Goal: Information Seeking & Learning: Compare options

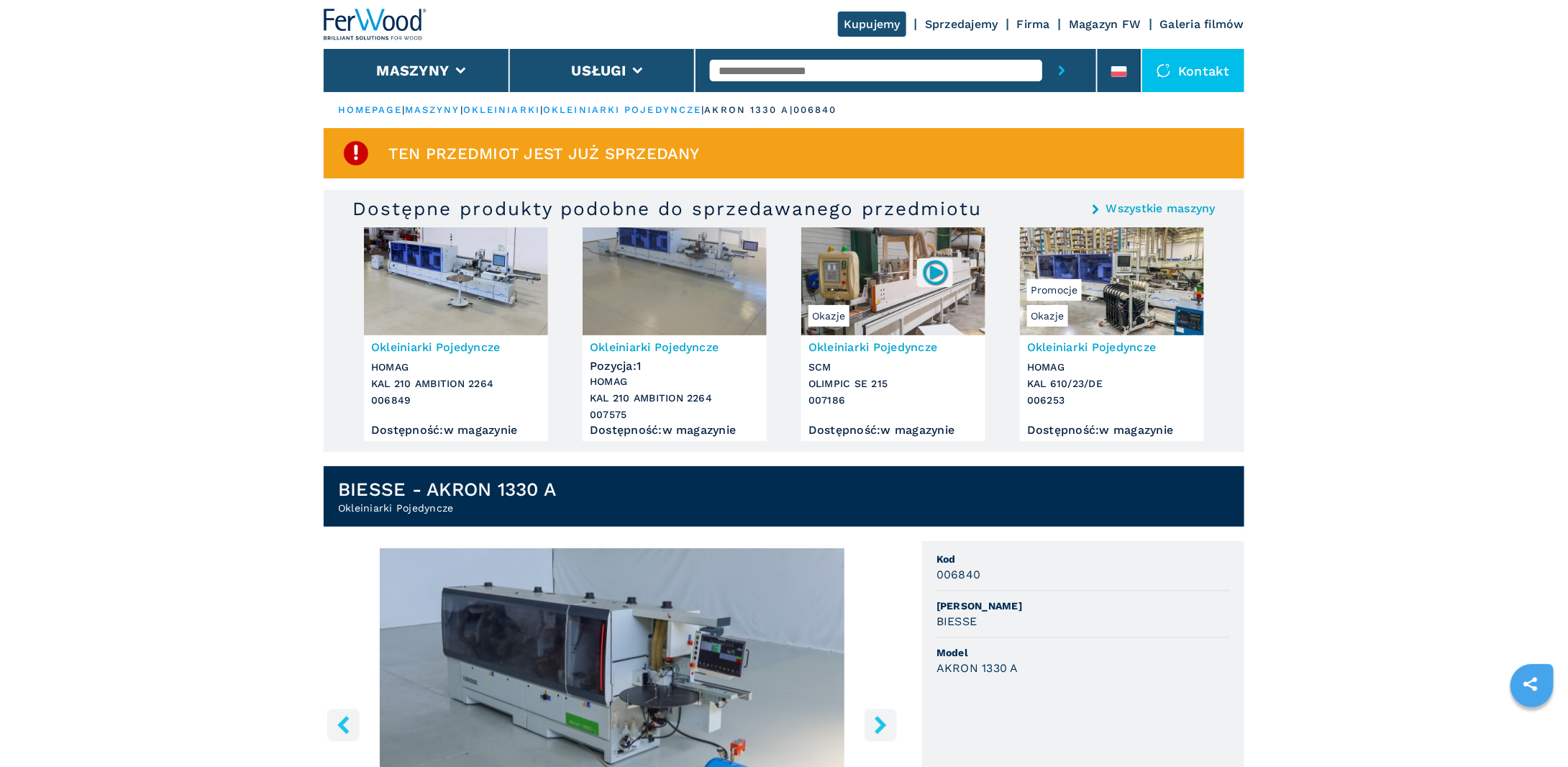
click at [685, 108] on link "okleiniarki pojedyncze" at bounding box center [623, 109] width 158 height 11
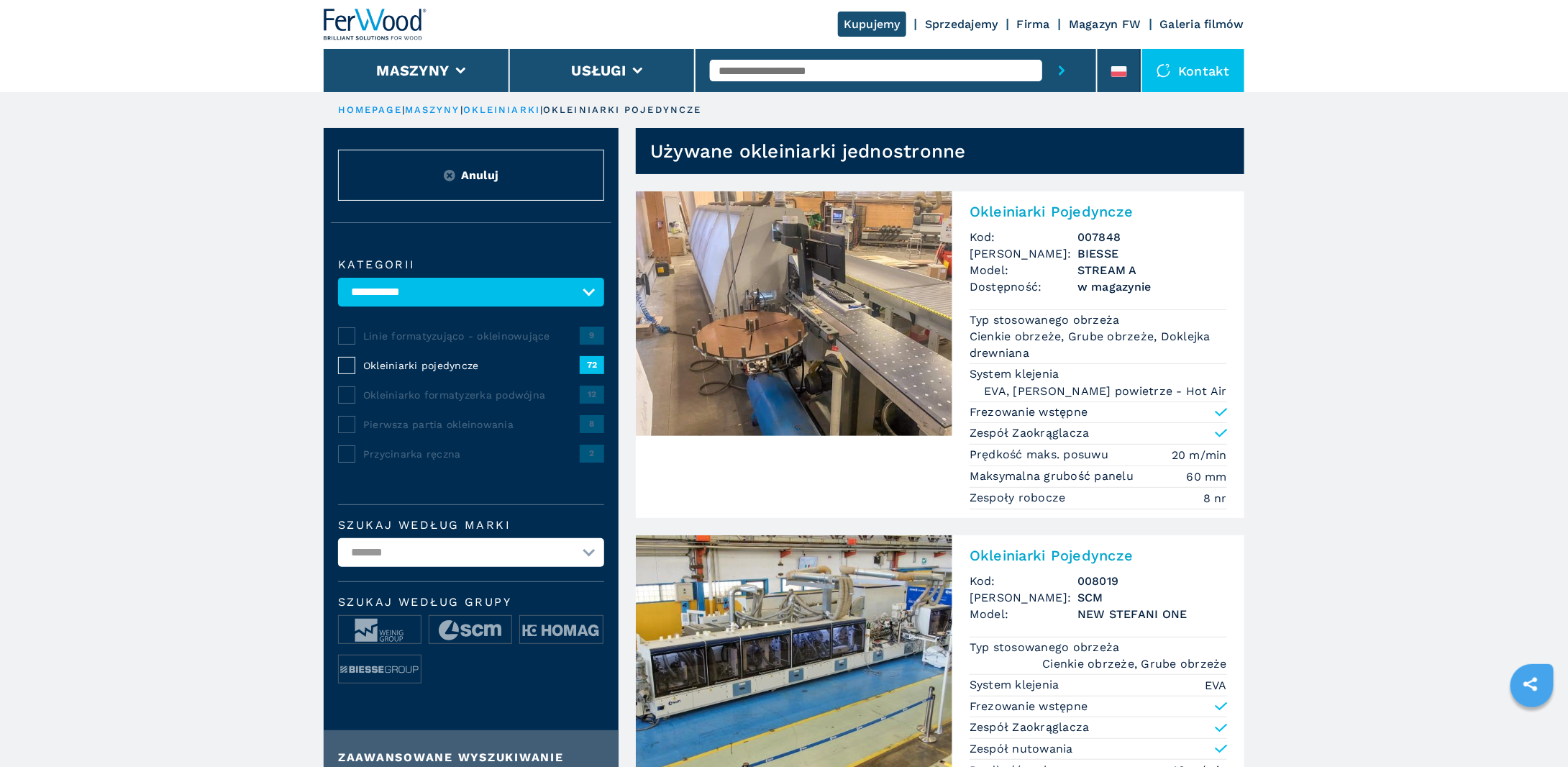
click at [531, 111] on link "okleiniarki" at bounding box center [502, 109] width 77 height 11
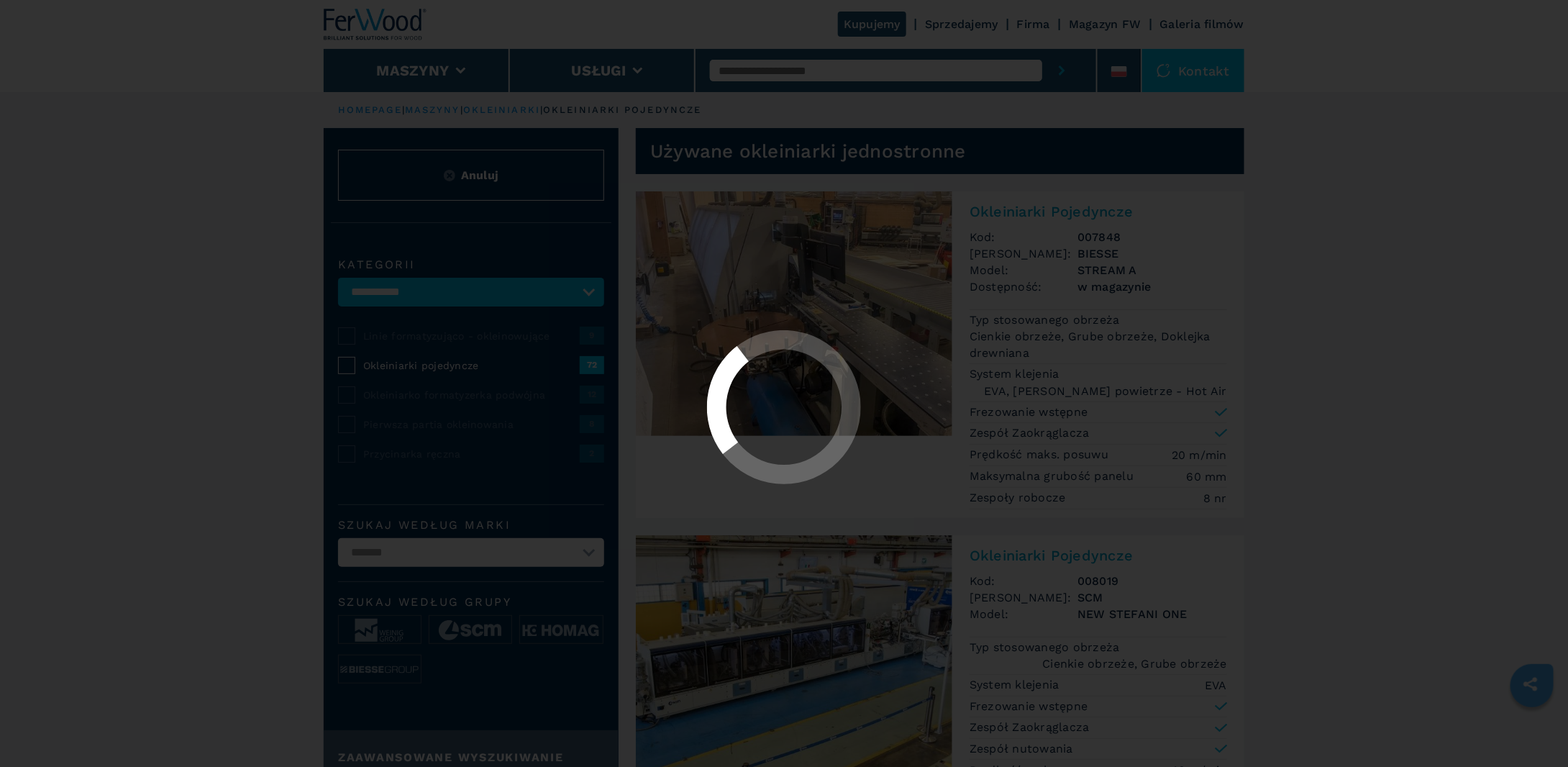
select select "**********"
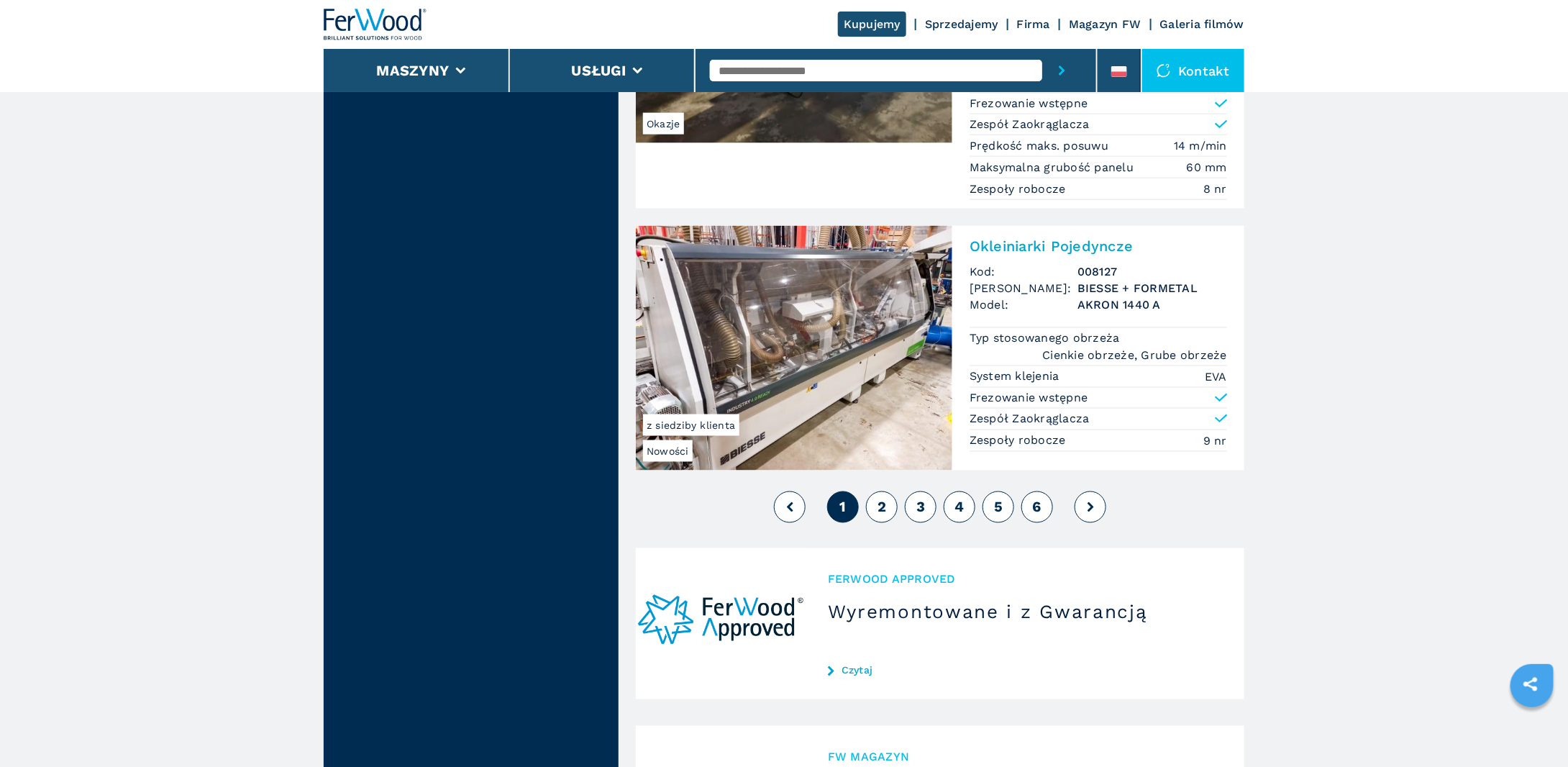
scroll to position [3646, 0]
click at [879, 499] on span "2" at bounding box center [882, 507] width 9 height 17
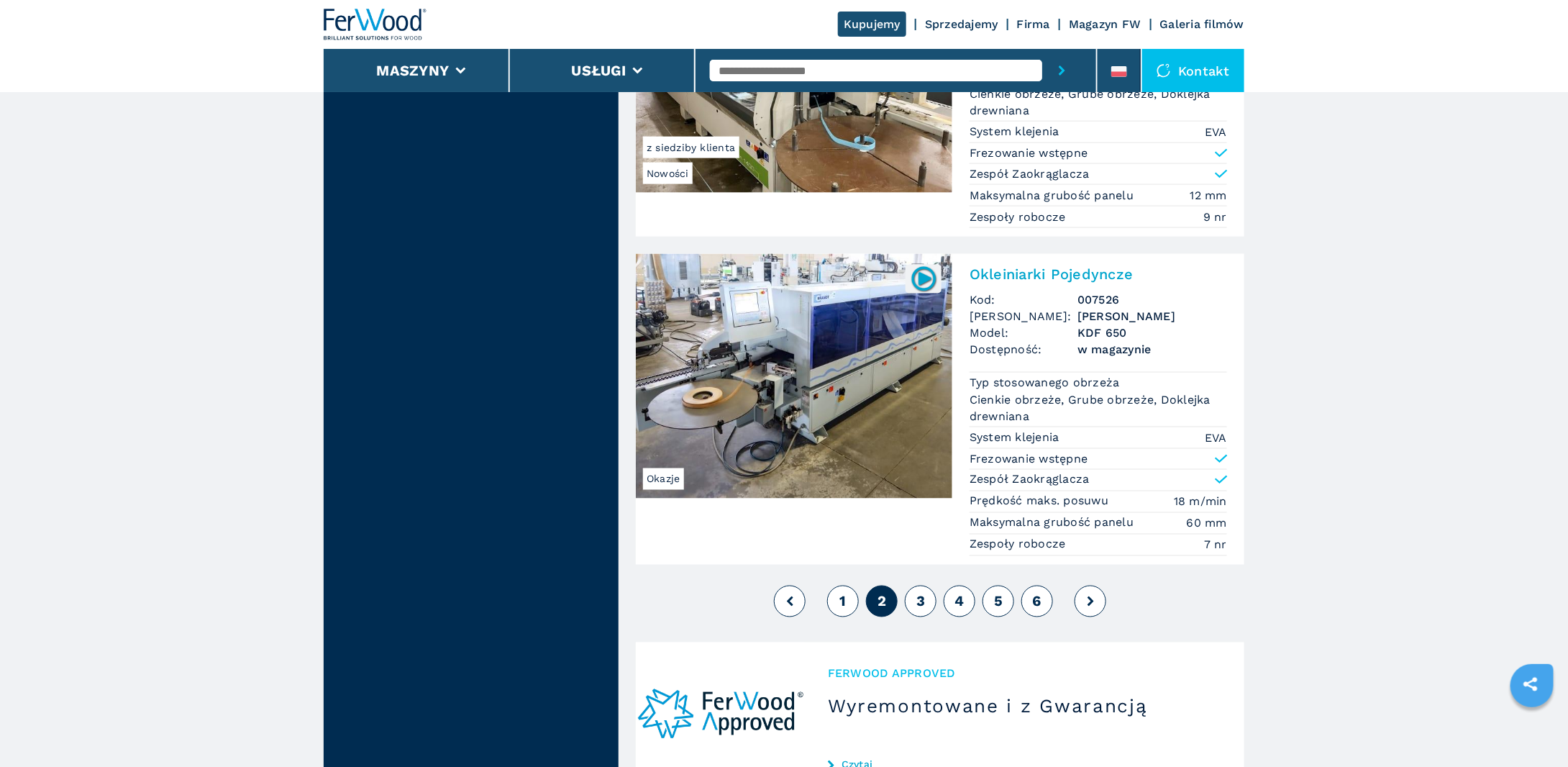
scroll to position [3646, 0]
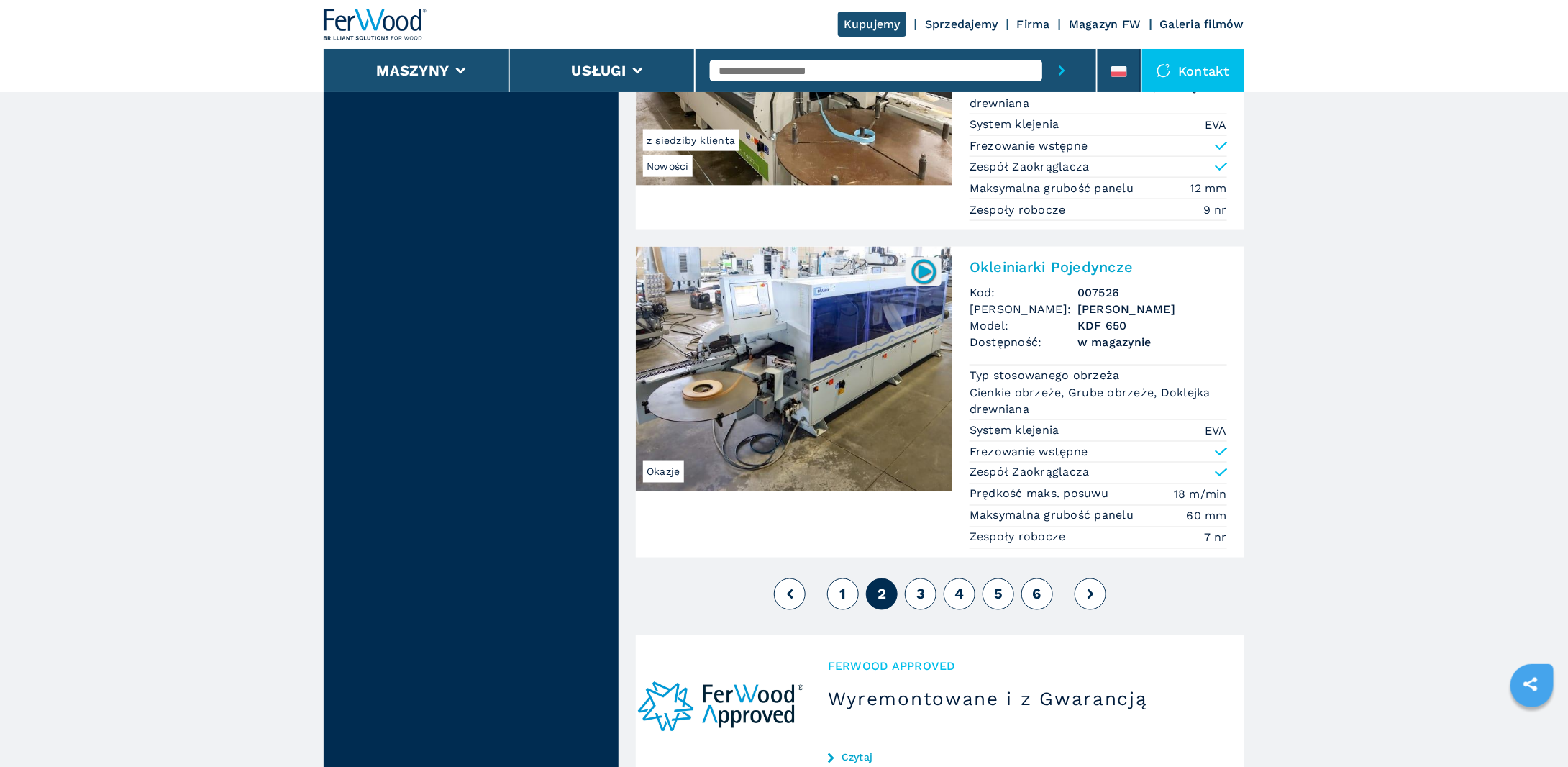
click at [924, 585] on span "3" at bounding box center [921, 593] width 9 height 17
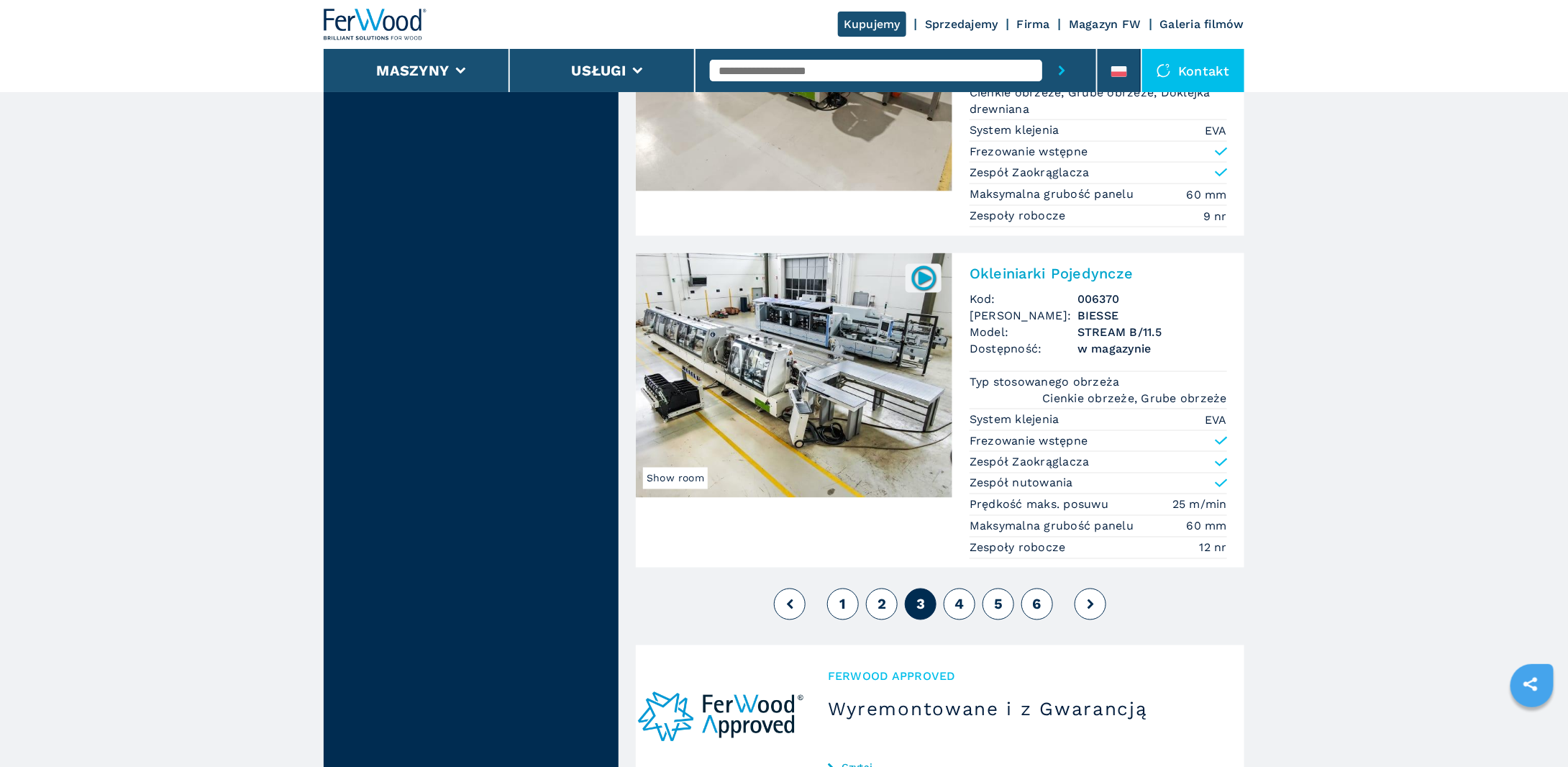
scroll to position [3839, 0]
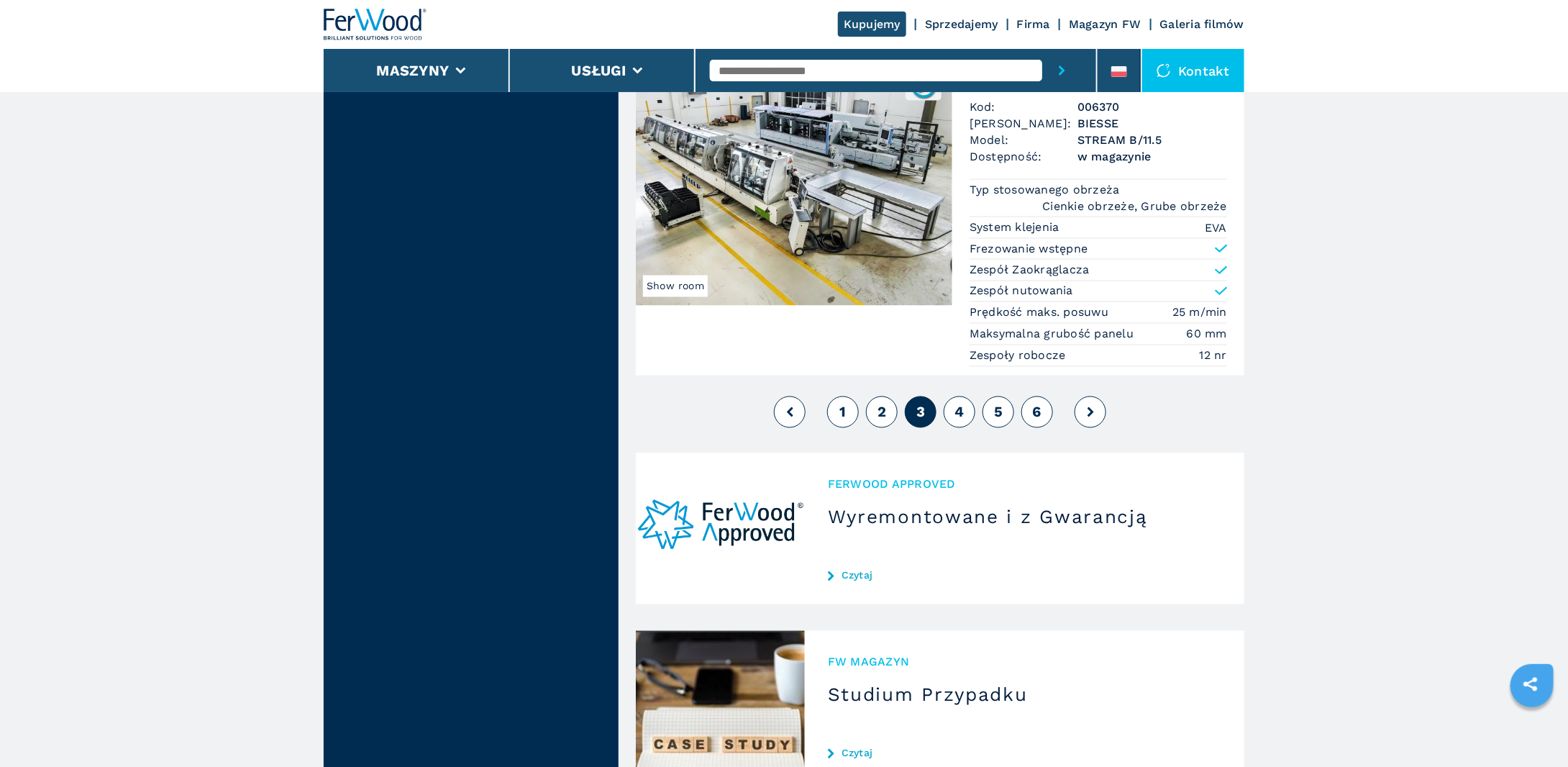
click at [958, 404] on span "4" at bounding box center [959, 412] width 10 height 17
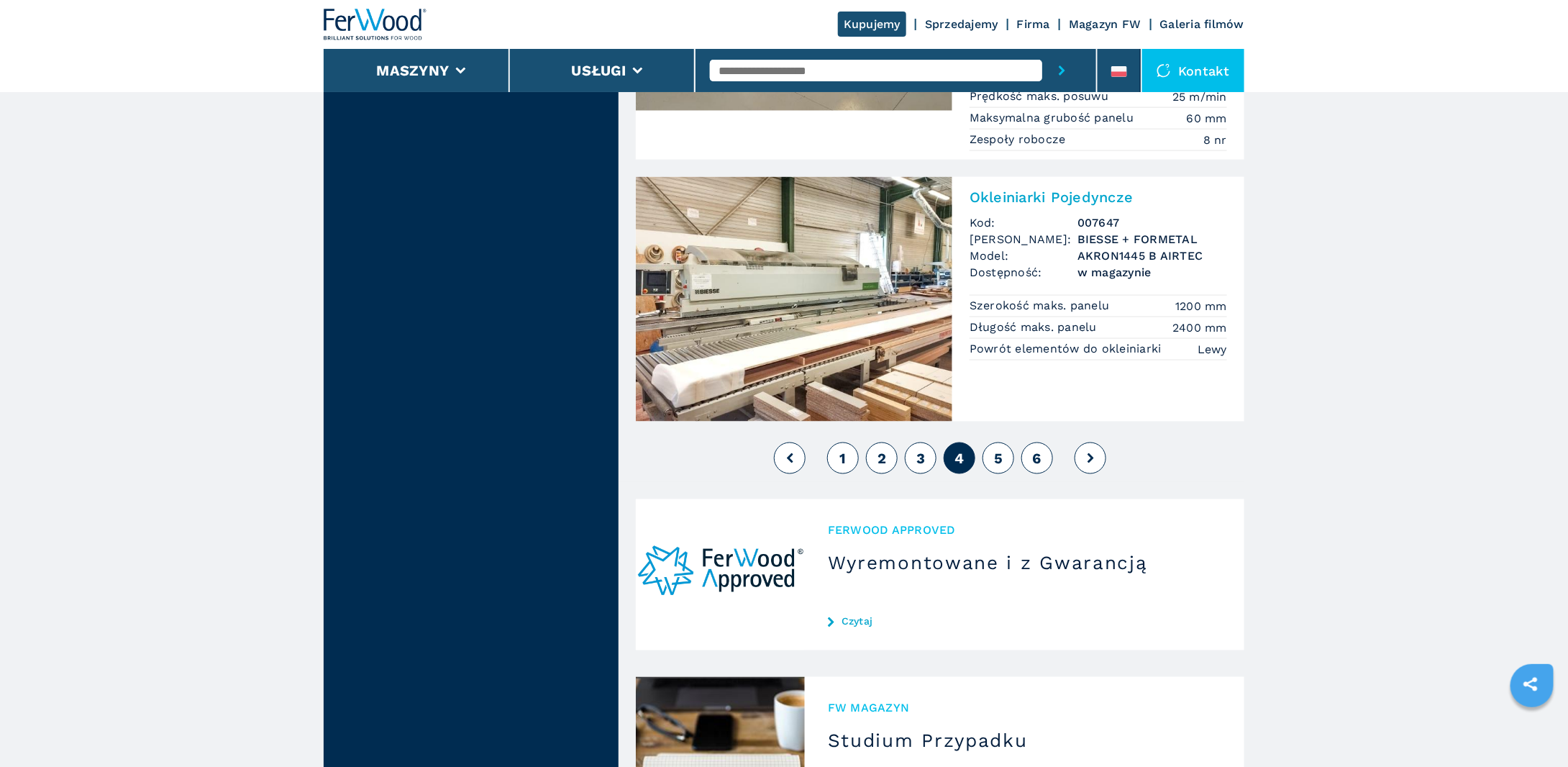
scroll to position [3646, 0]
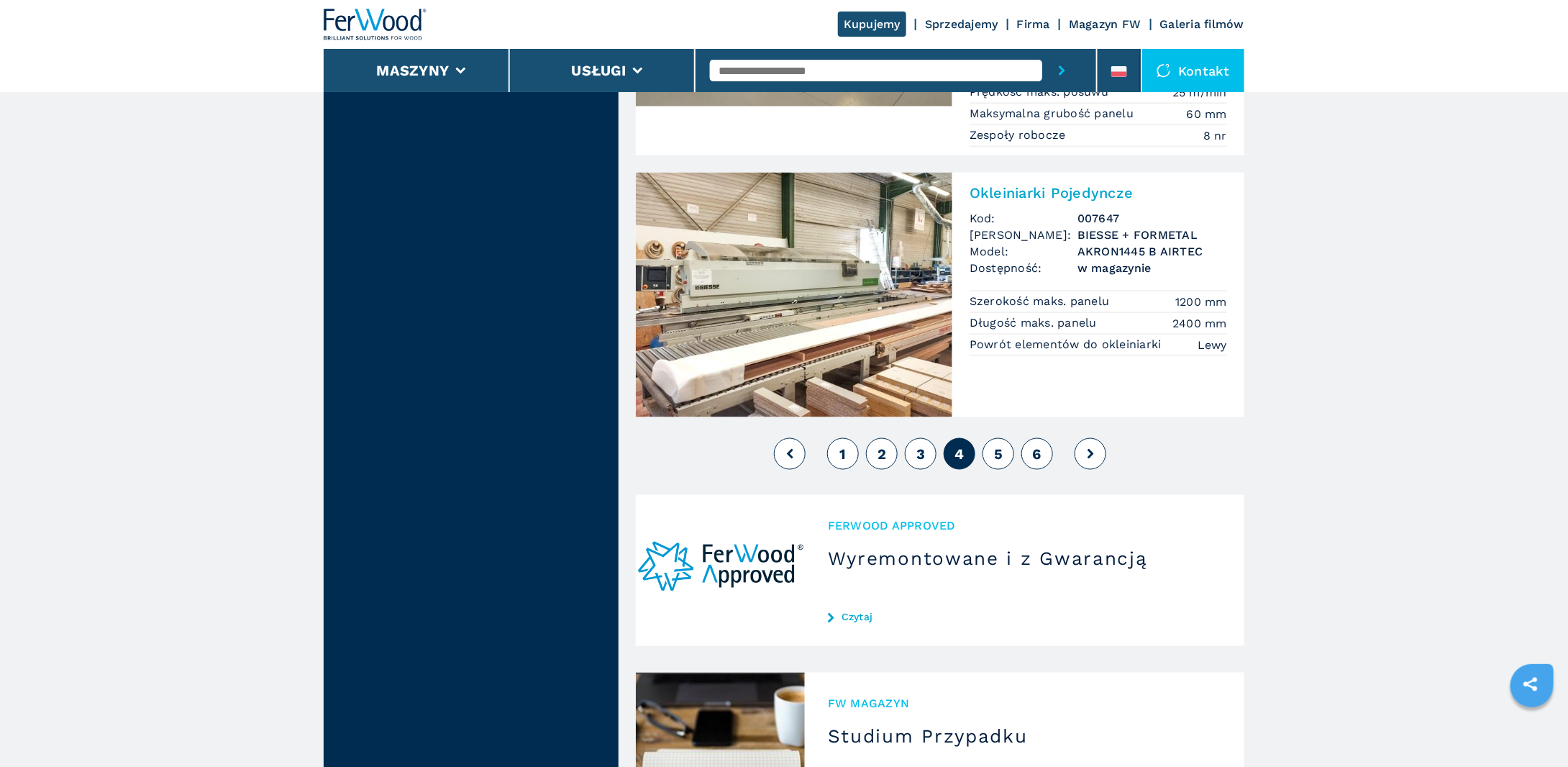
click at [1002, 446] on span "5" at bounding box center [999, 454] width 9 height 17
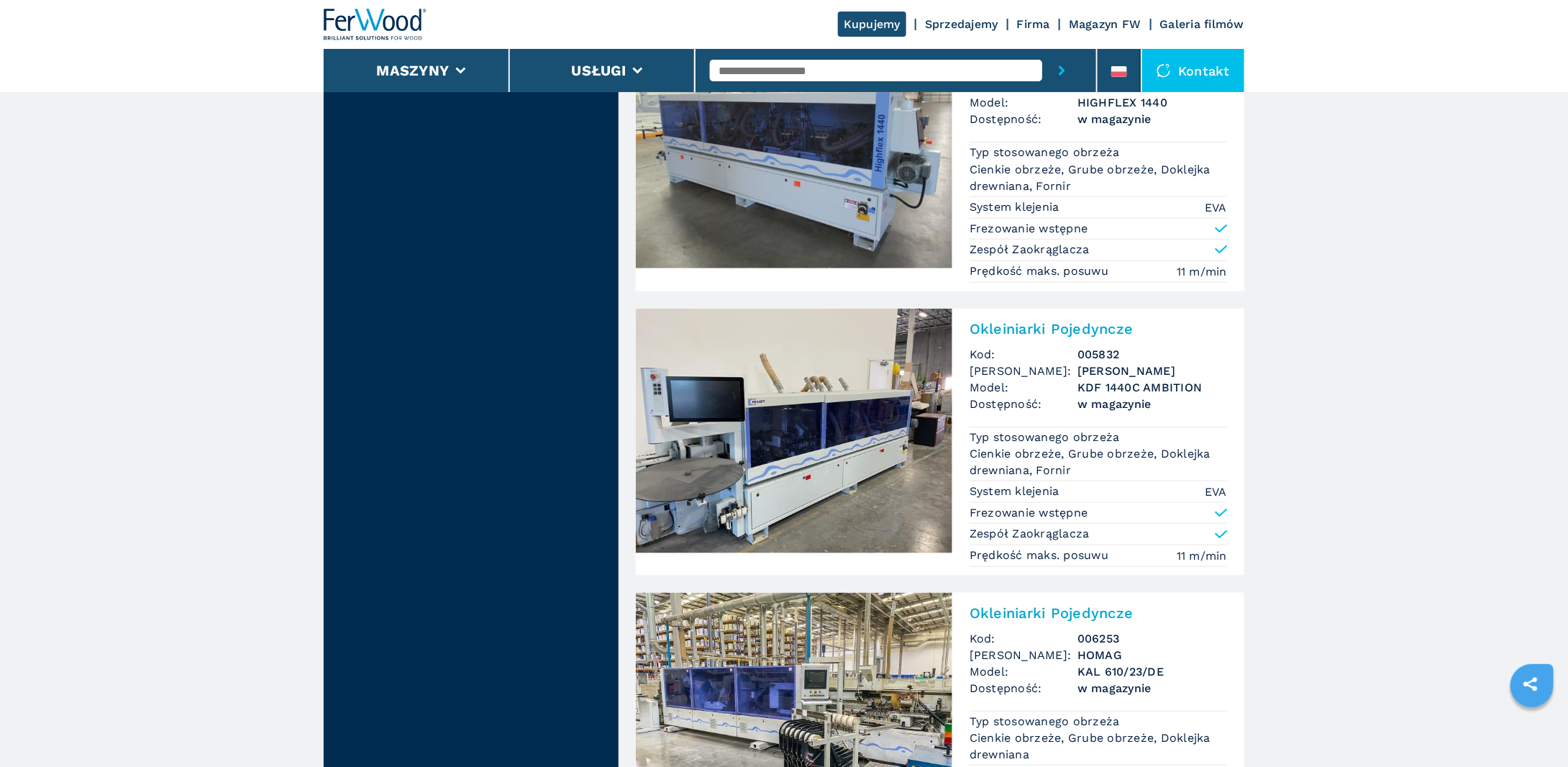
scroll to position [3646, 0]
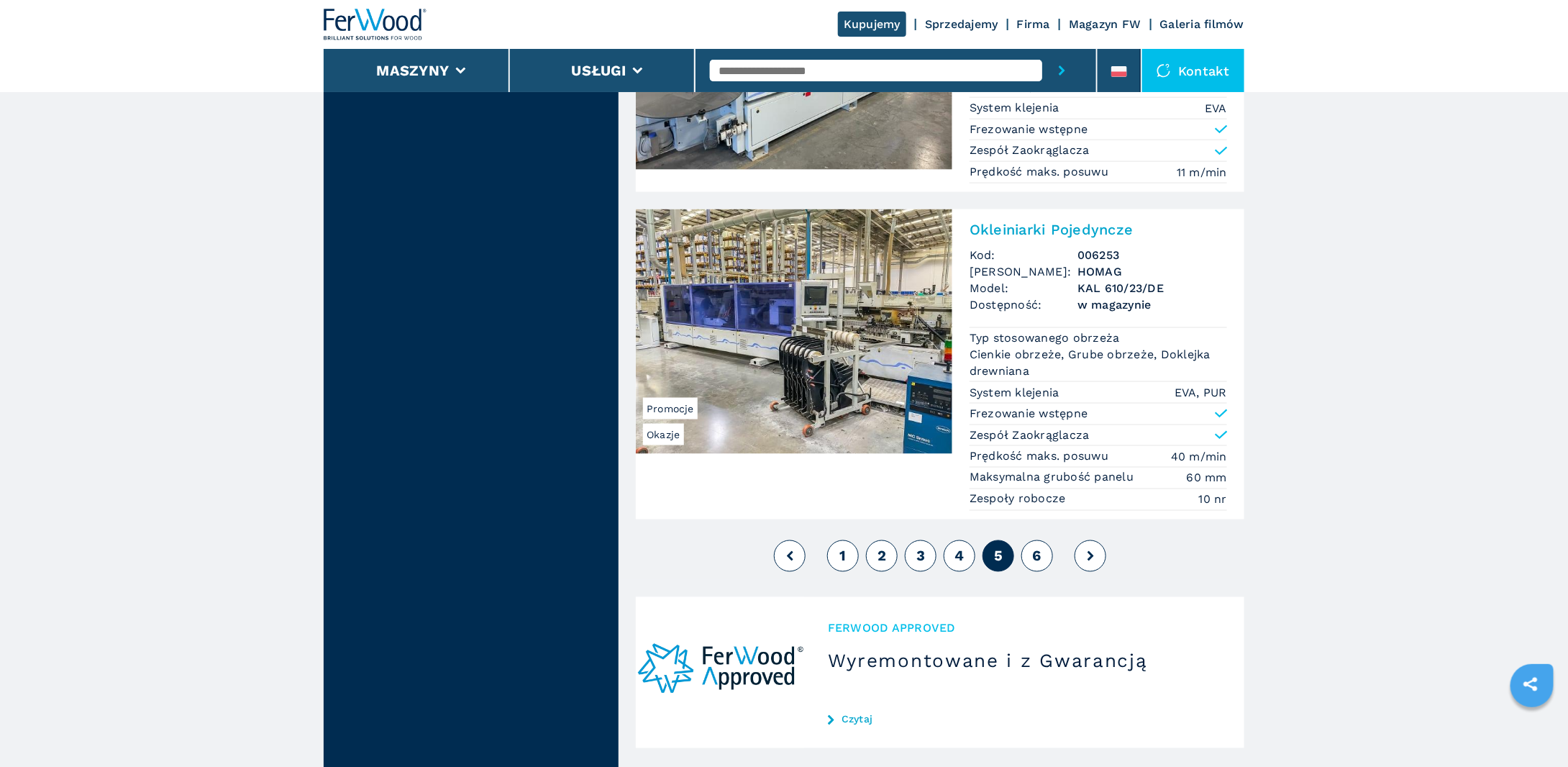
click at [1036, 542] on button "6" at bounding box center [1038, 556] width 32 height 32
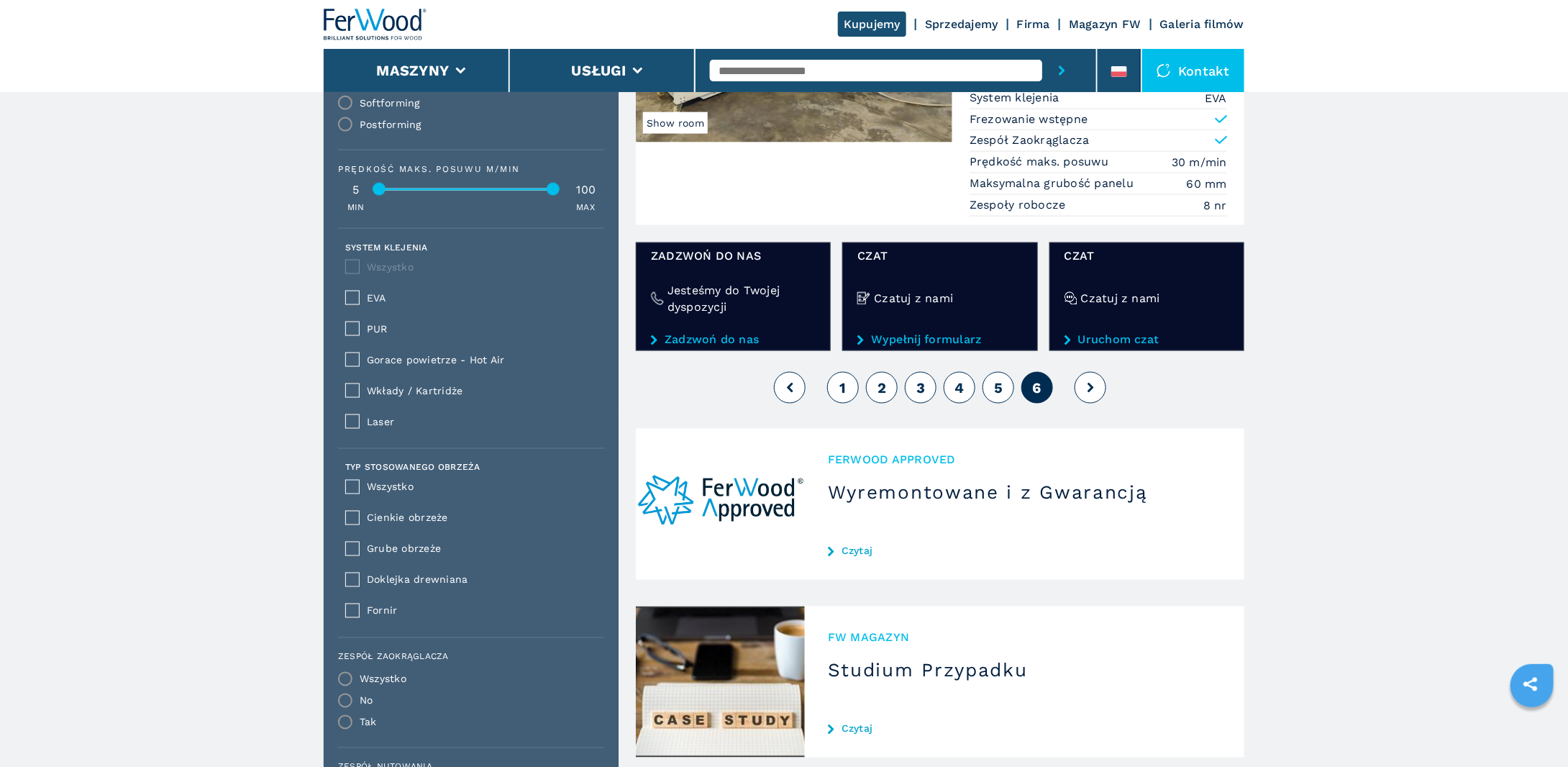
scroll to position [959, 0]
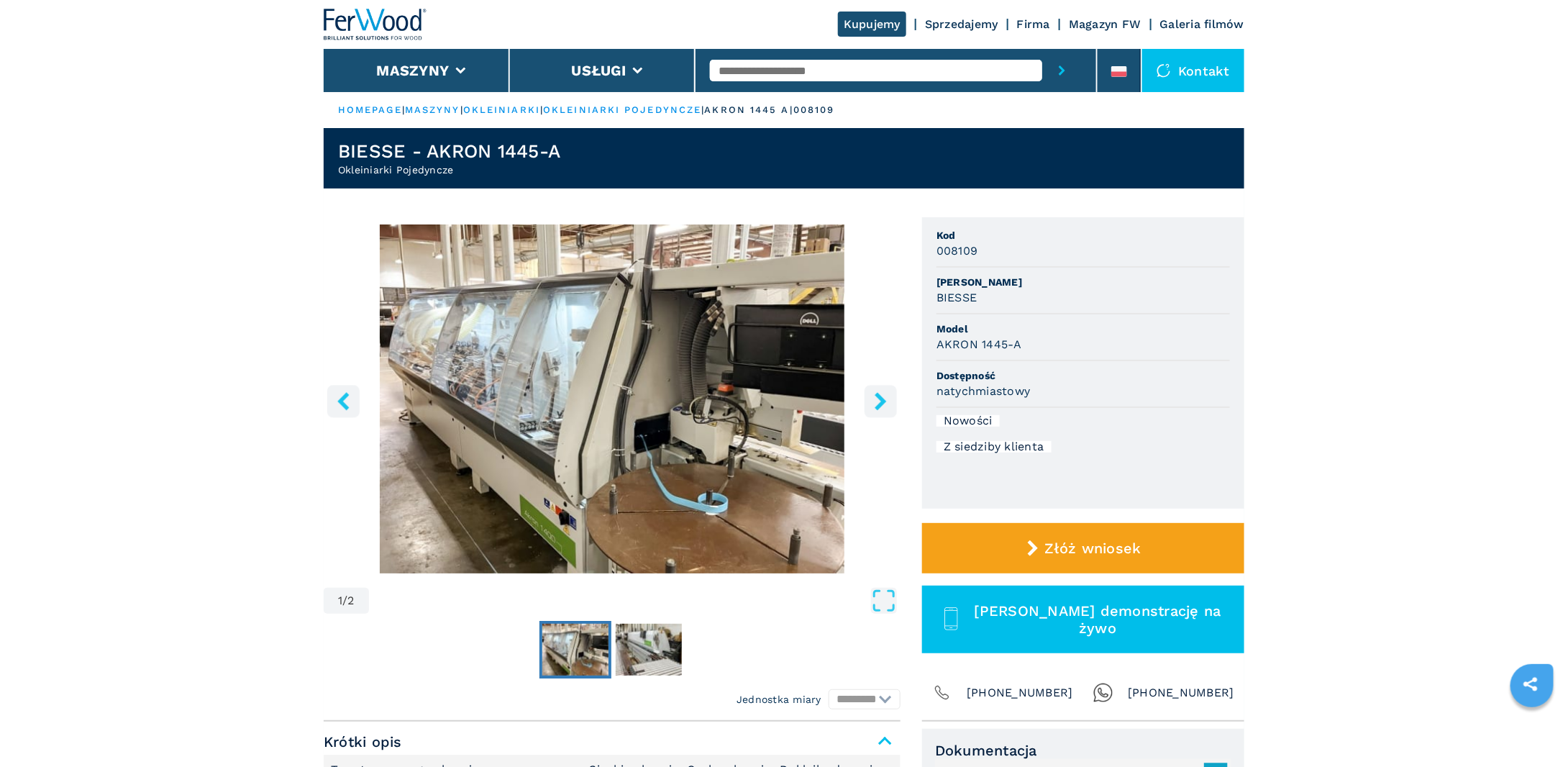
click at [879, 408] on icon "right-button" at bounding box center [880, 401] width 12 height 18
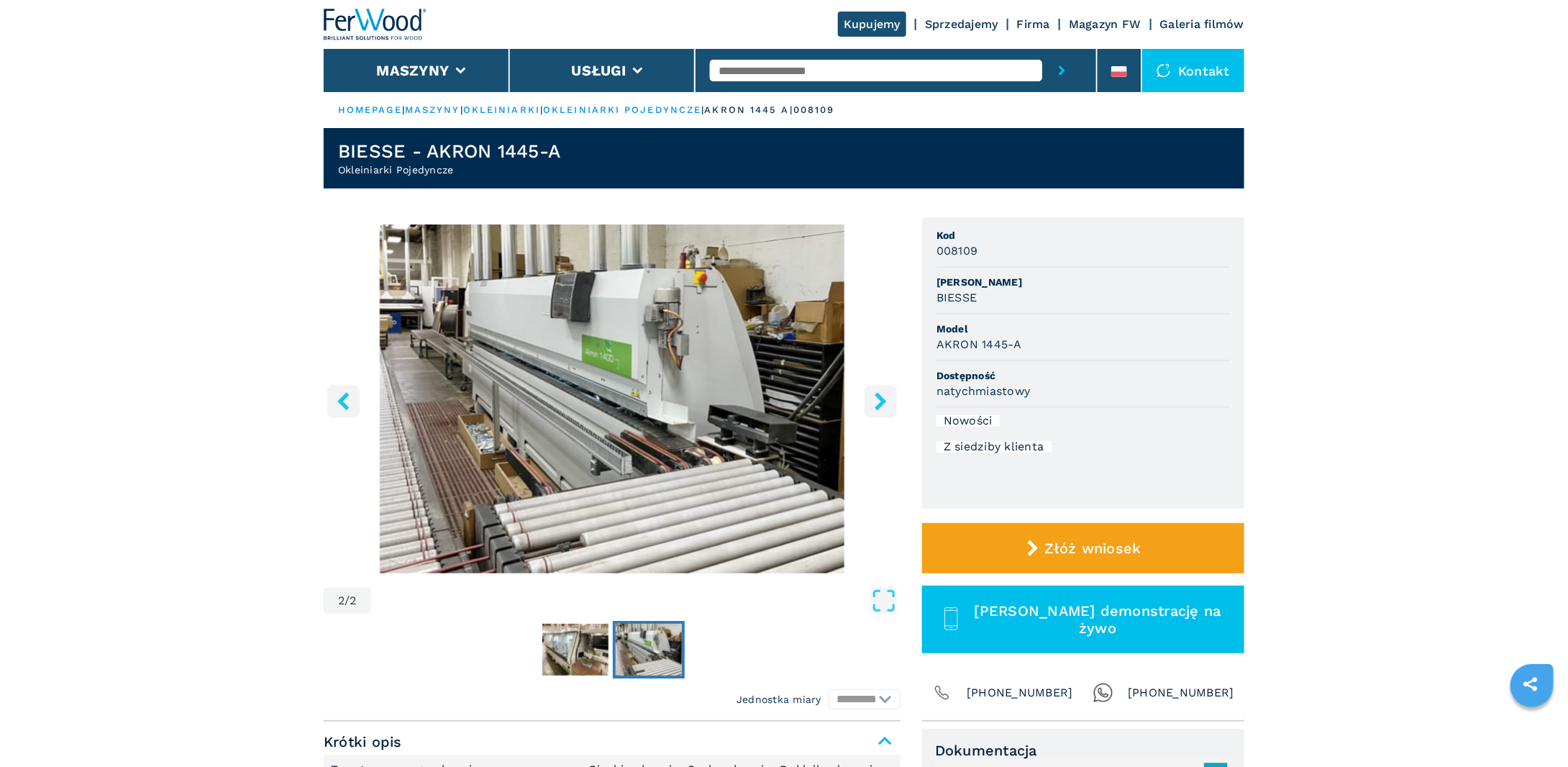
click at [879, 408] on icon "right-button" at bounding box center [880, 401] width 12 height 18
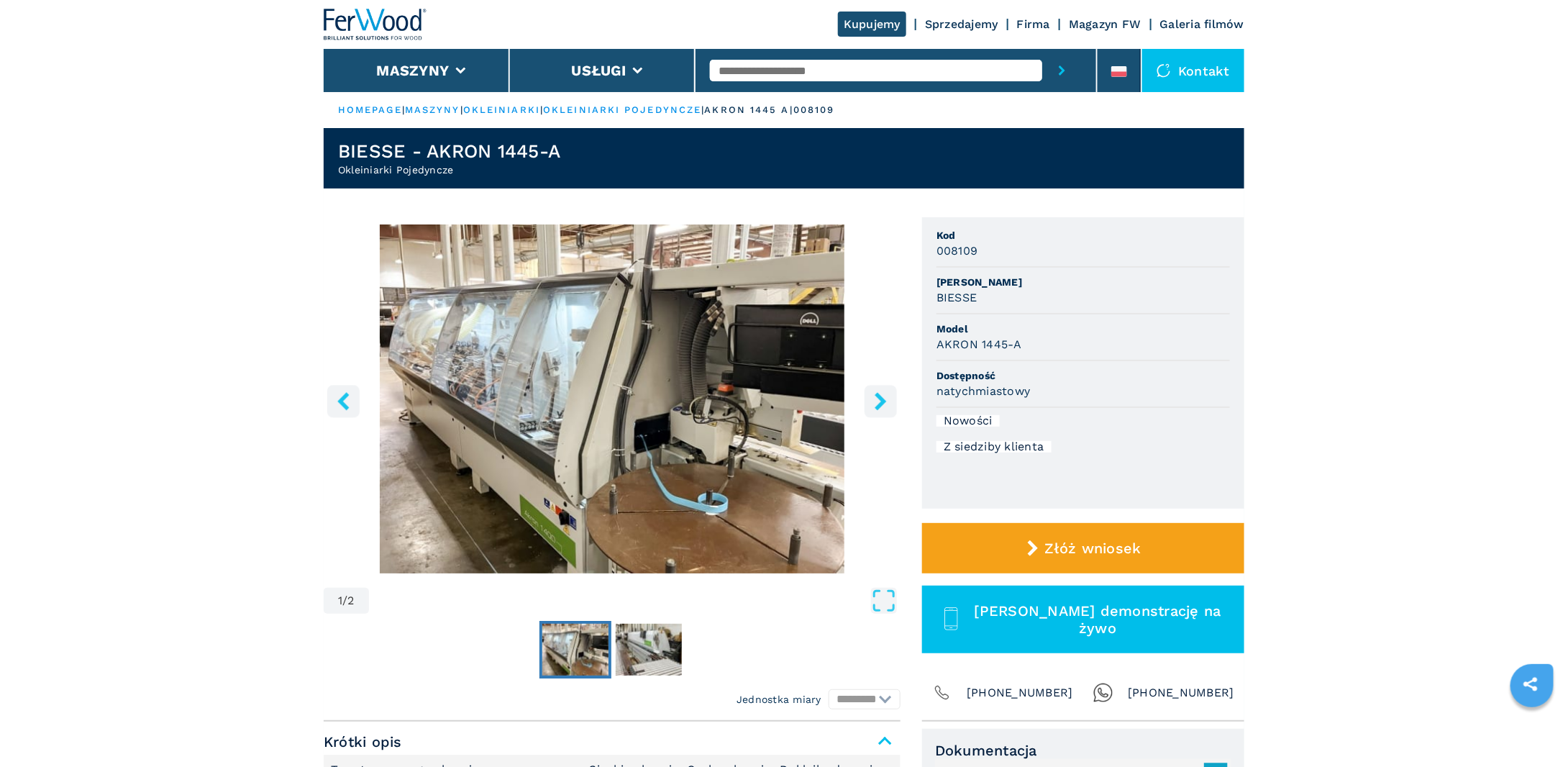
click at [879, 408] on icon "right-button" at bounding box center [880, 401] width 12 height 18
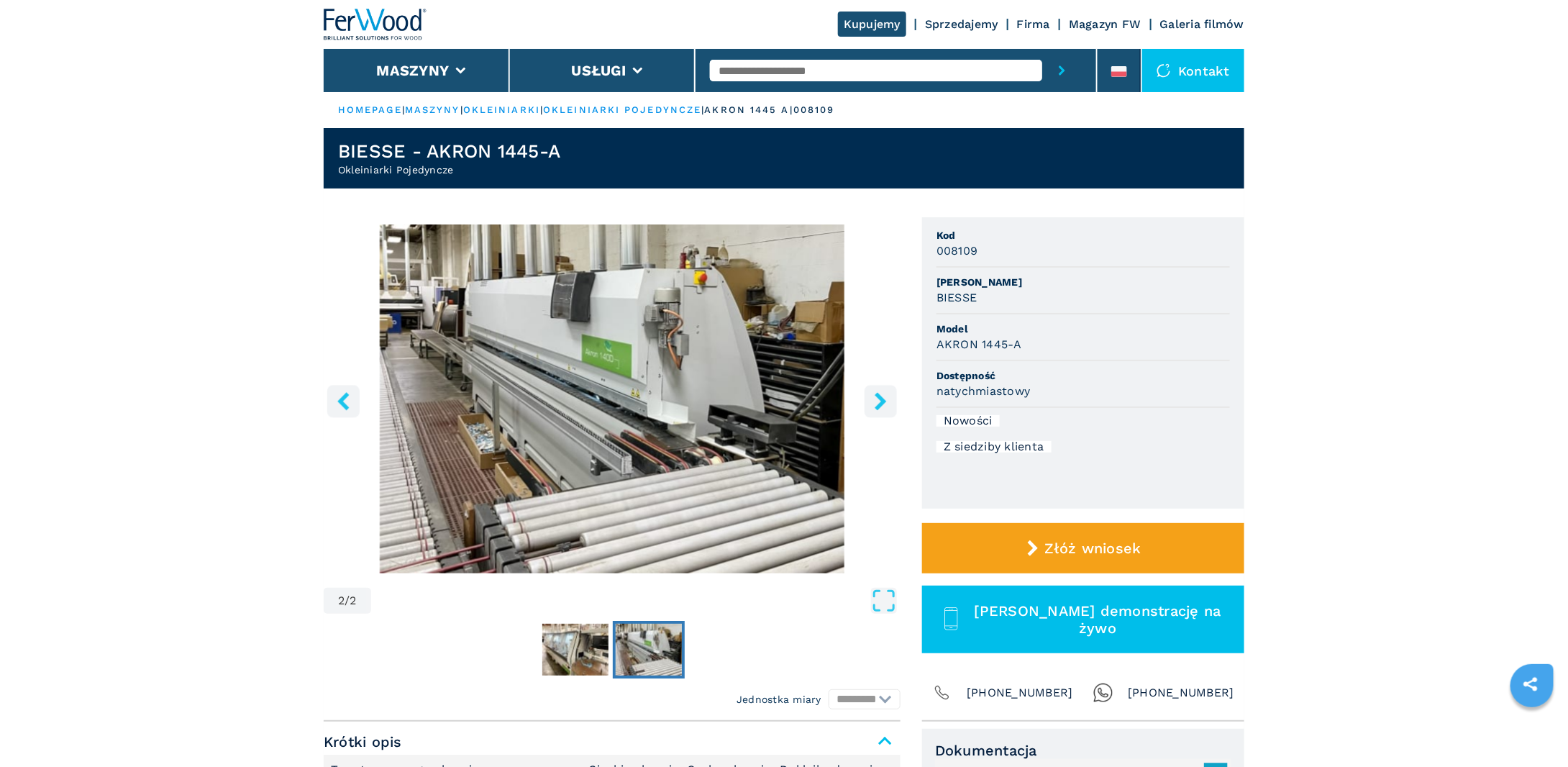
click at [879, 408] on icon "right-button" at bounding box center [880, 401] width 12 height 18
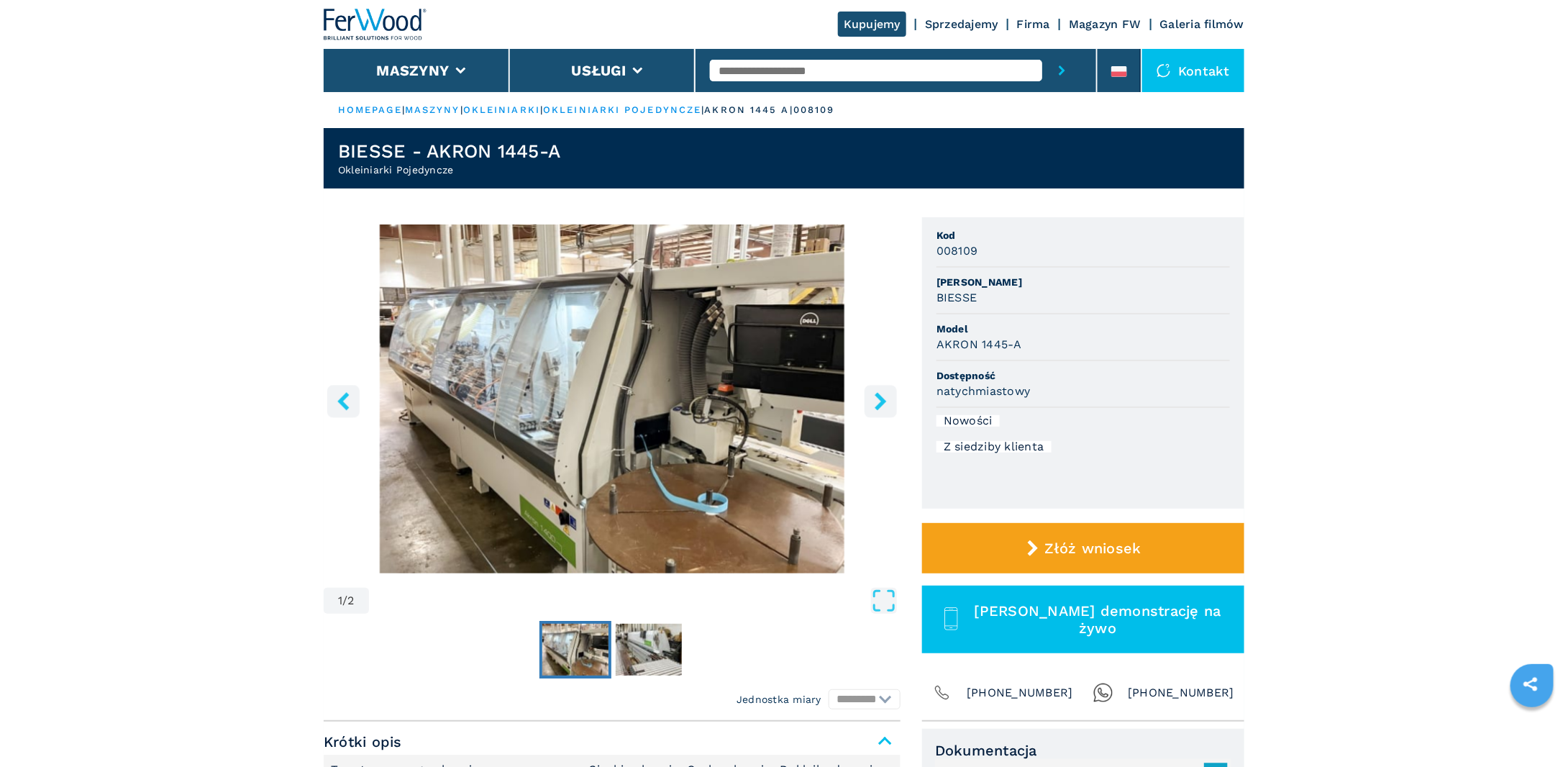
click at [879, 408] on icon "right-button" at bounding box center [880, 401] width 12 height 18
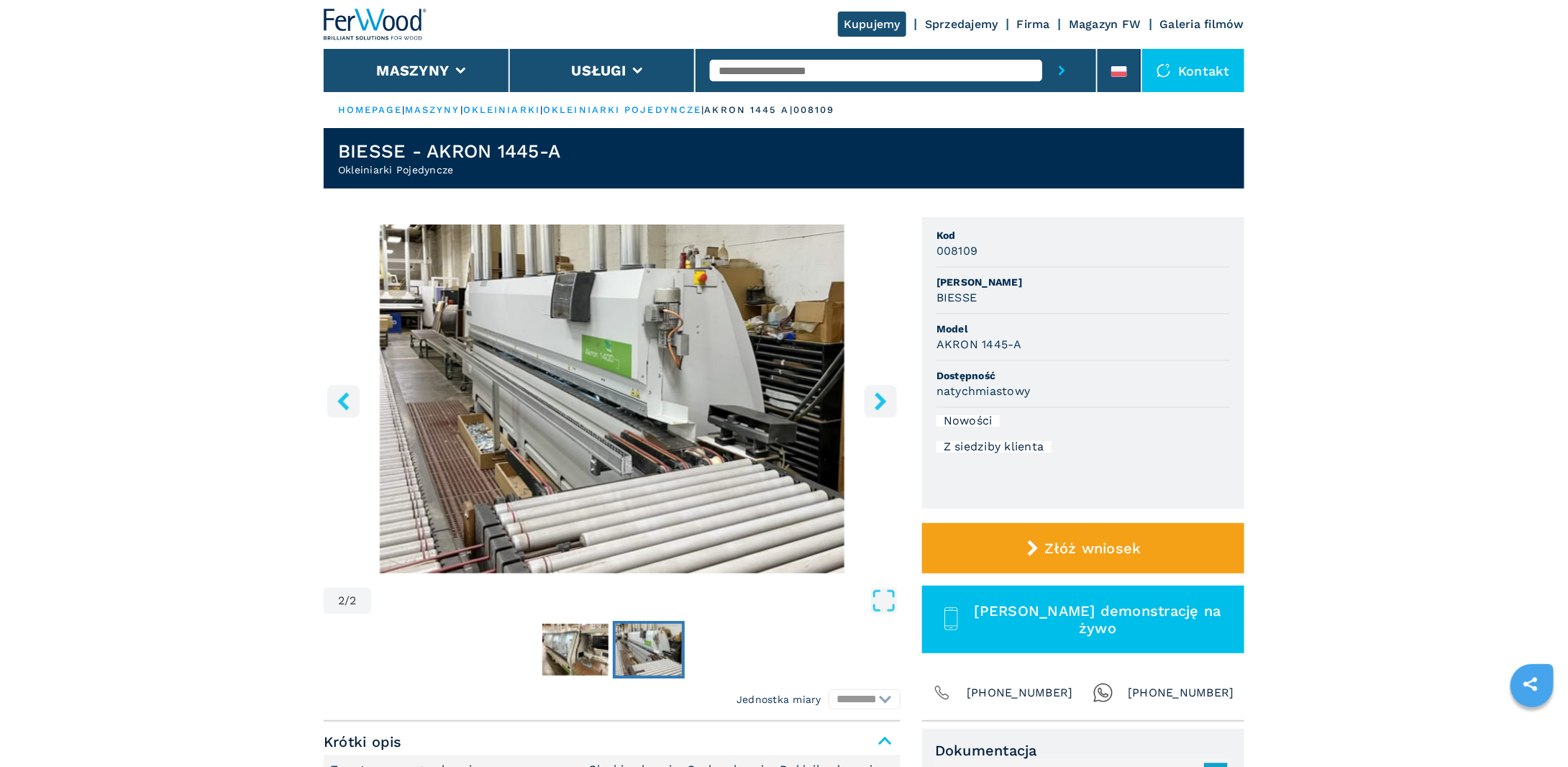
click at [879, 408] on icon "right-button" at bounding box center [880, 401] width 12 height 18
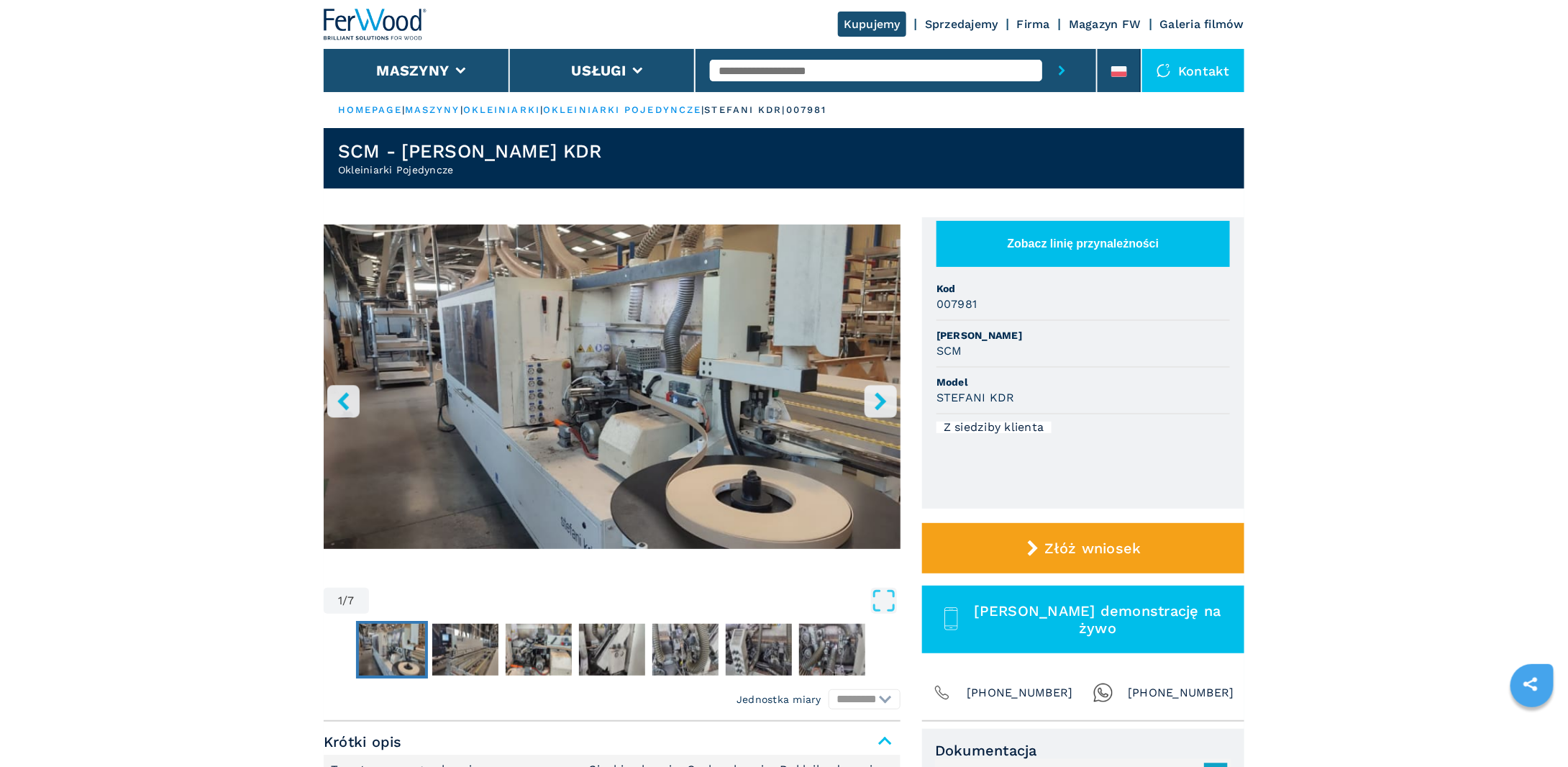
click at [880, 402] on icon "right-button" at bounding box center [880, 401] width 12 height 18
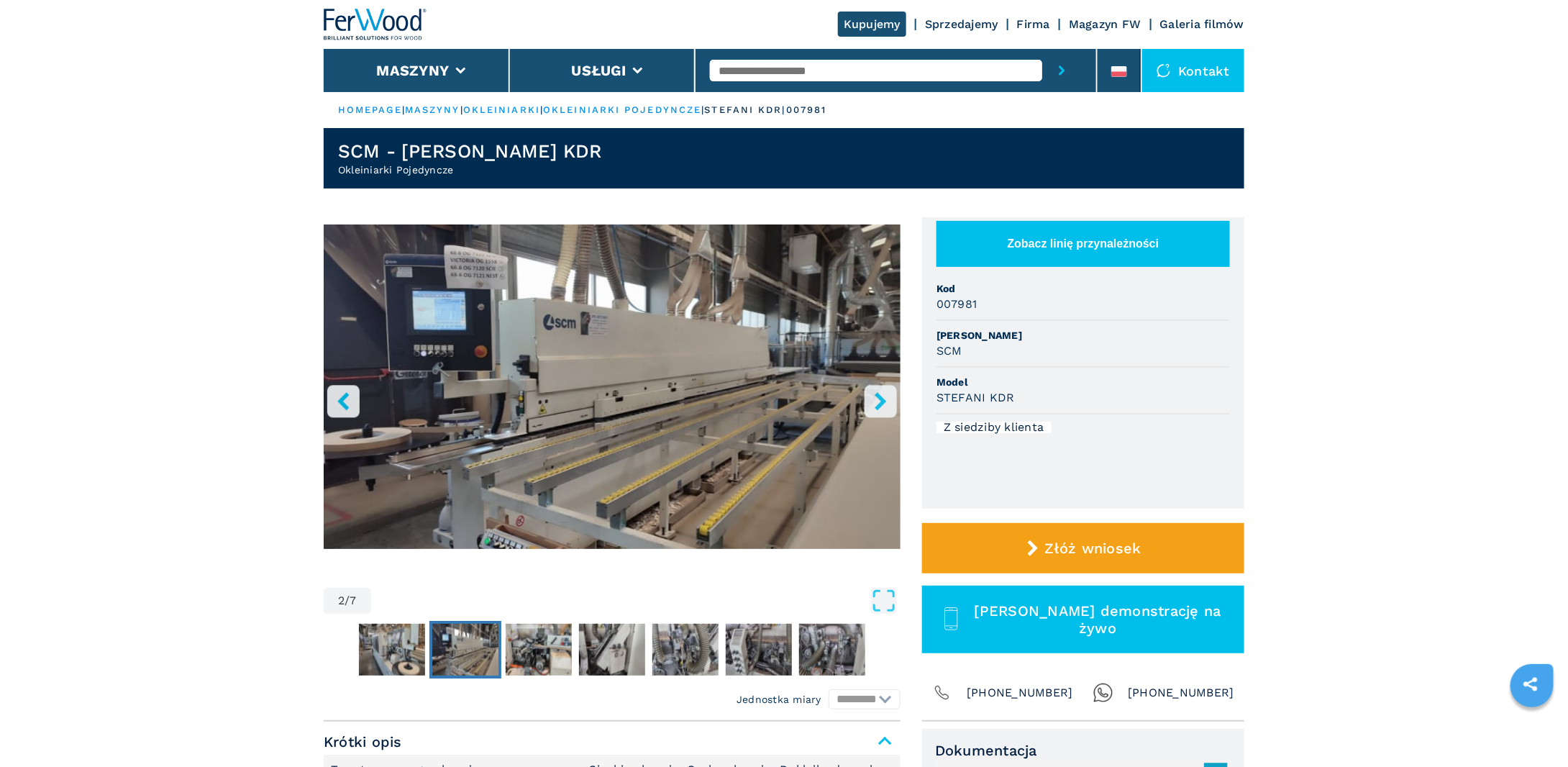
click at [880, 402] on icon "right-button" at bounding box center [880, 401] width 12 height 18
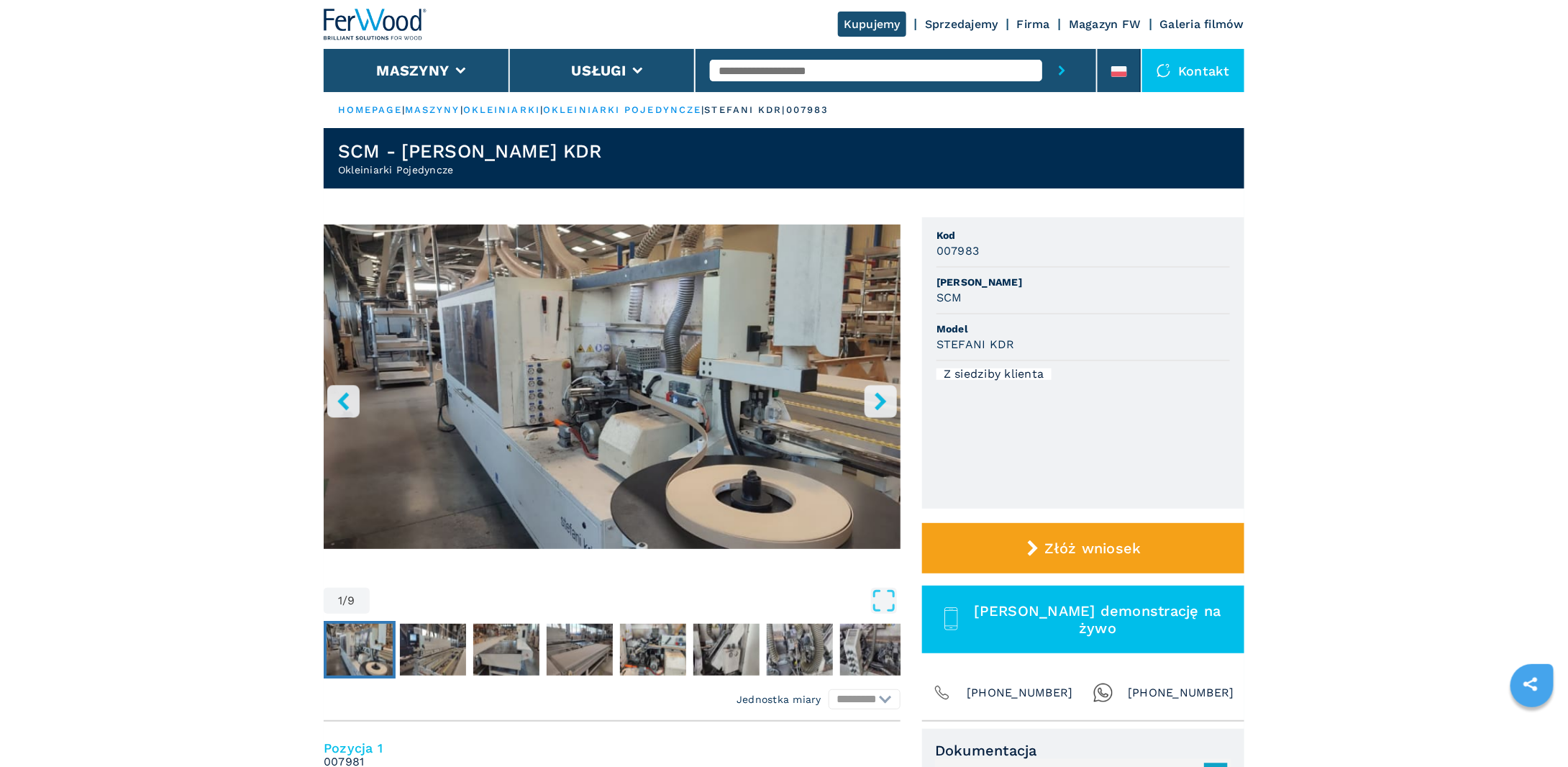
click at [890, 409] on button "right-button" at bounding box center [880, 401] width 32 height 32
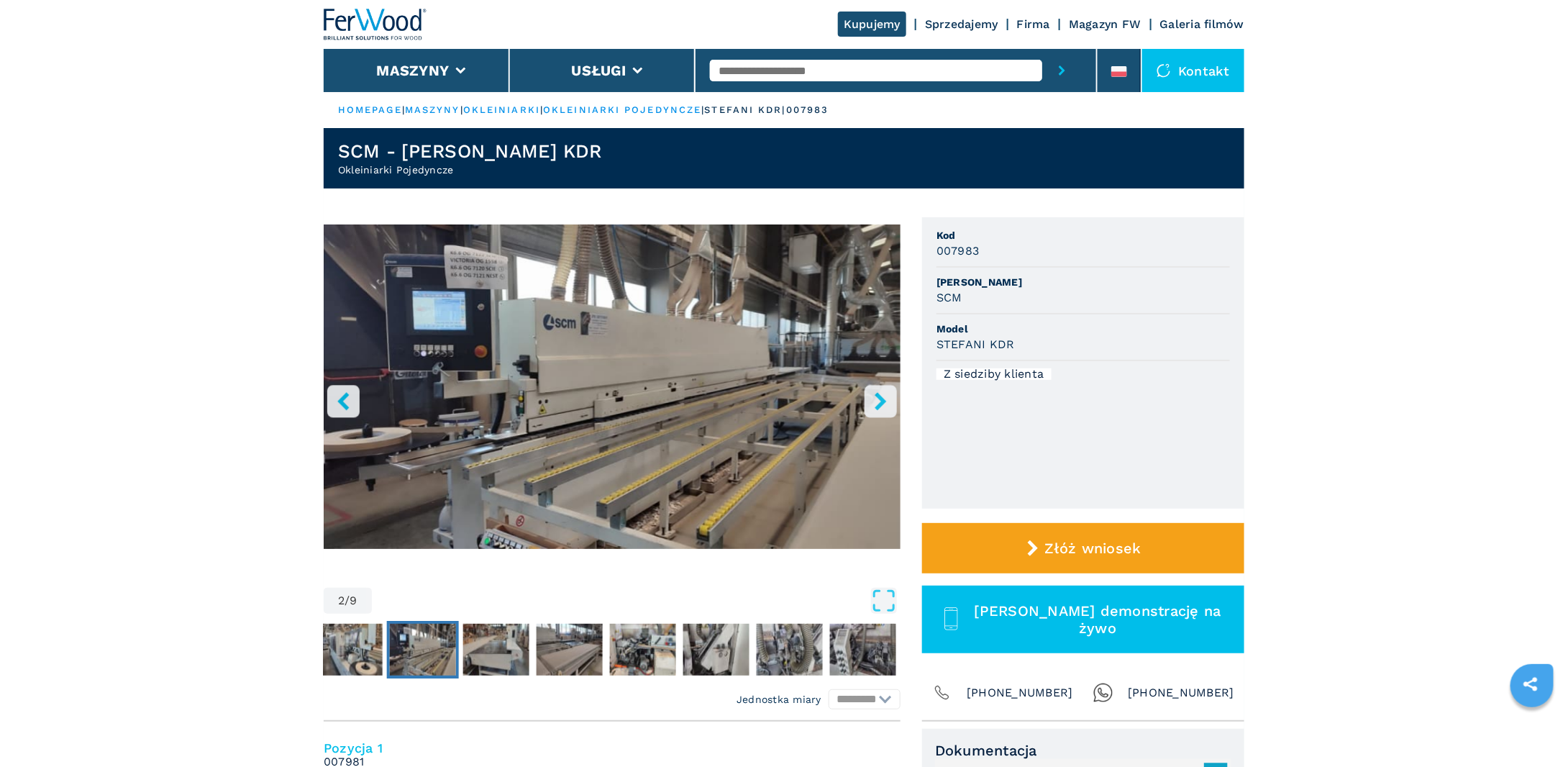
click at [890, 409] on button "right-button" at bounding box center [880, 401] width 32 height 32
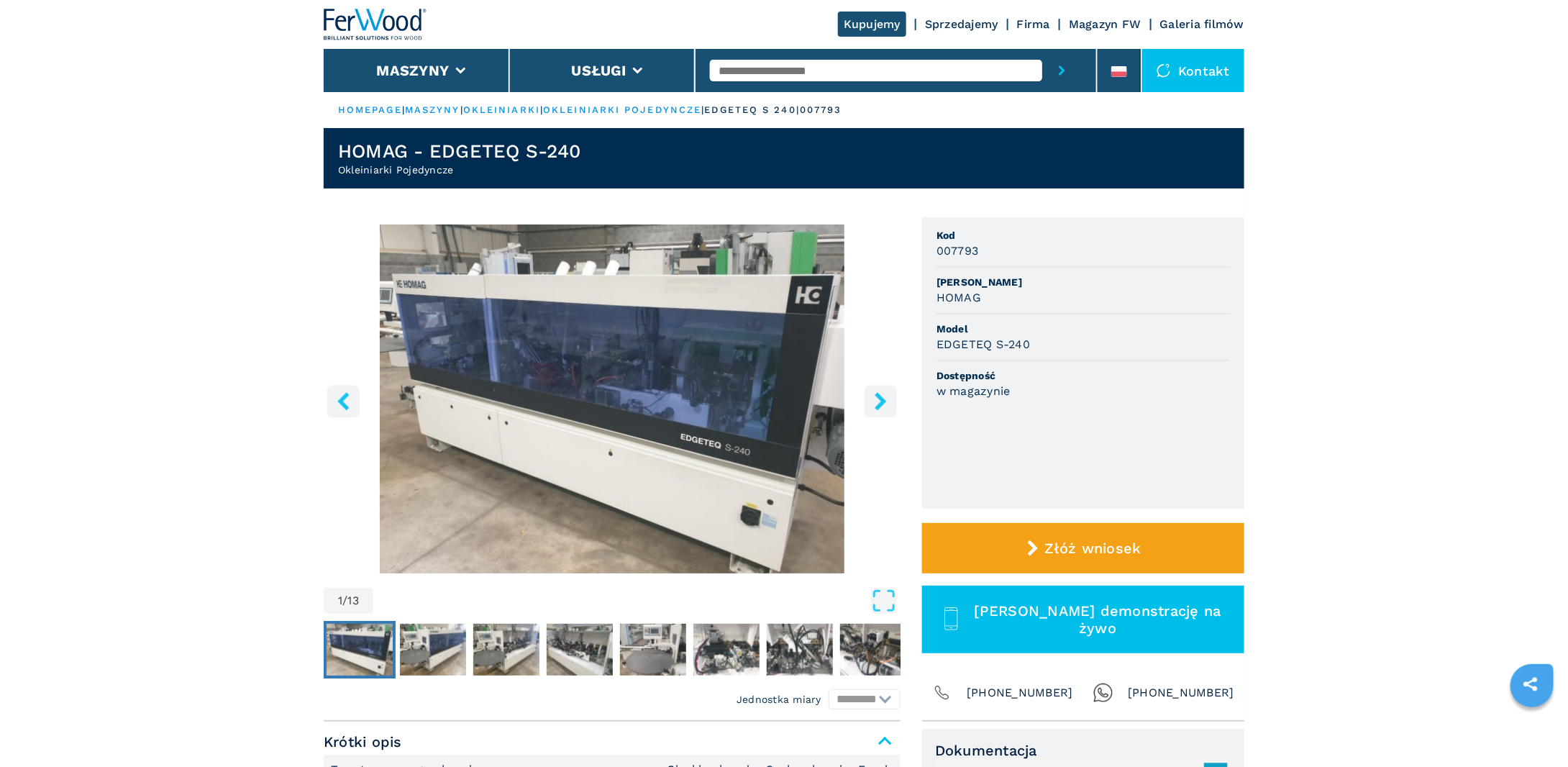
click at [883, 398] on icon "right-button" at bounding box center [880, 401] width 12 height 18
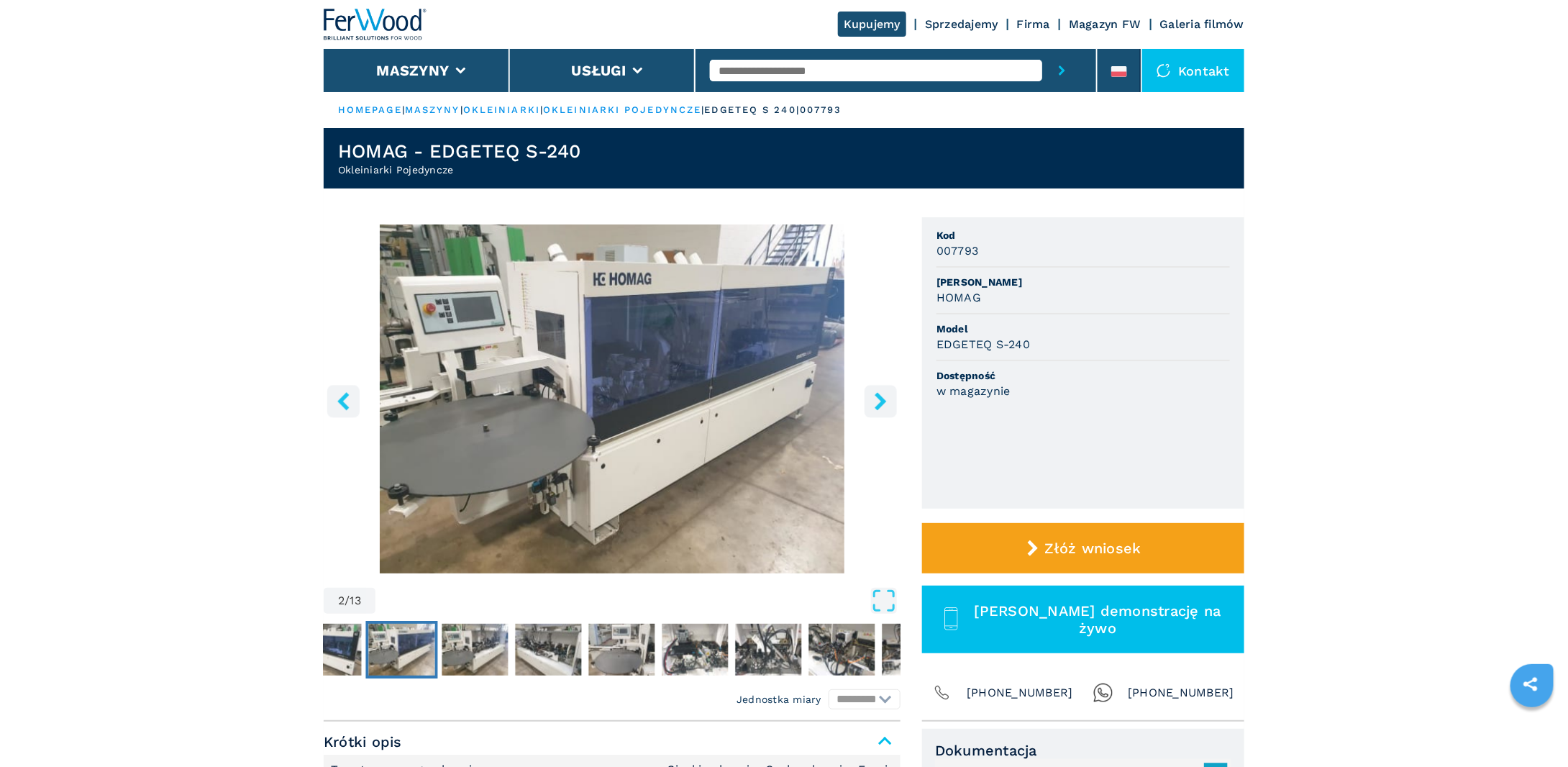
click at [883, 398] on icon "right-button" at bounding box center [880, 401] width 12 height 18
